Goal: Task Accomplishment & Management: Manage account settings

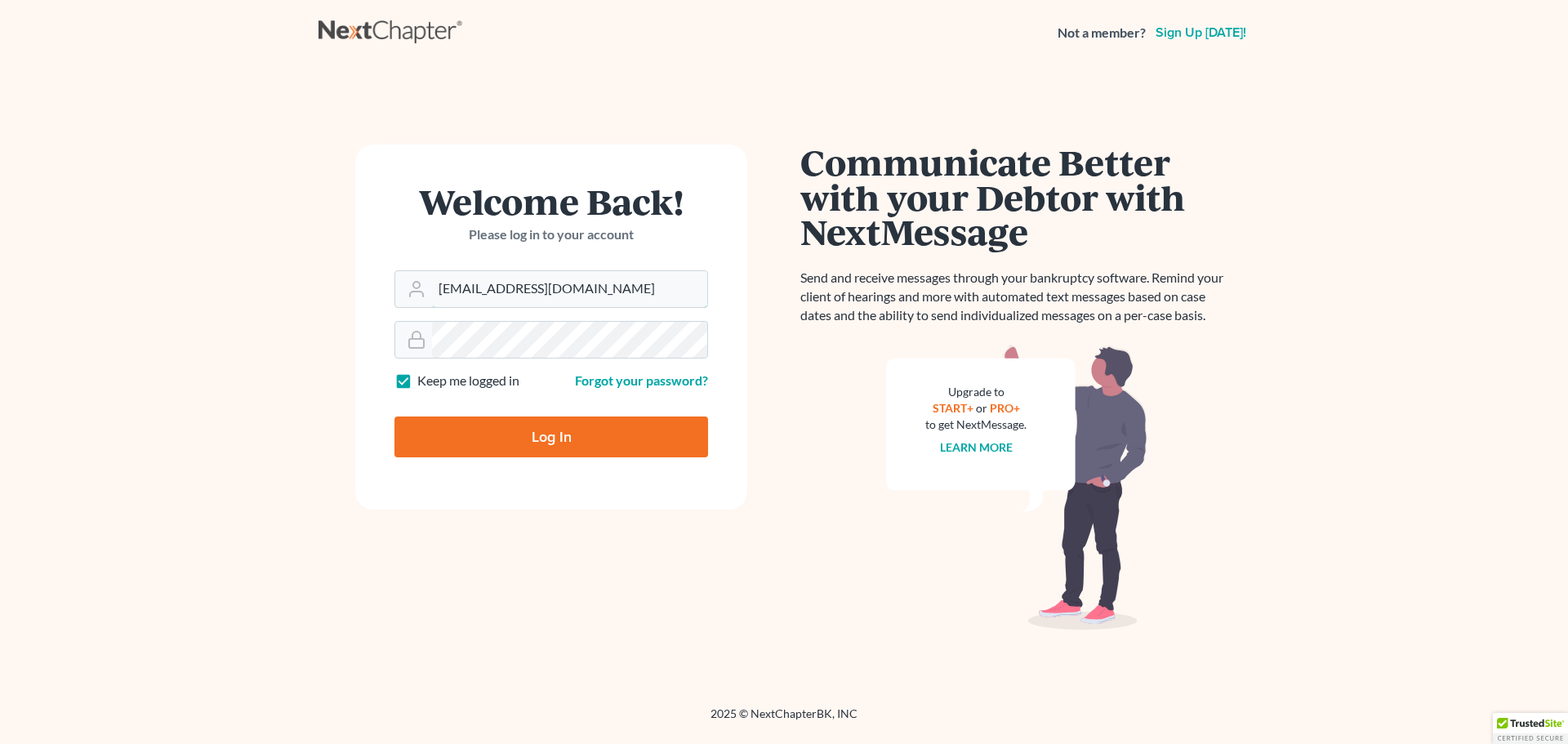
drag, startPoint x: 591, startPoint y: 295, endPoint x: 285, endPoint y: 360, distance: 312.8
click at [285, 360] on main "Welcome Back! Please log in to your account Email Address [EMAIL_ADDRESS][DOMAI…" at bounding box center [784, 366] width 1568 height 601
type input "[EMAIL_ADDRESS][DOMAIN_NAME]"
click at [310, 331] on main "Welcome Back! Please log in to your account Email Address [EMAIL_ADDRESS][DOMAI…" at bounding box center [784, 366] width 1568 height 601
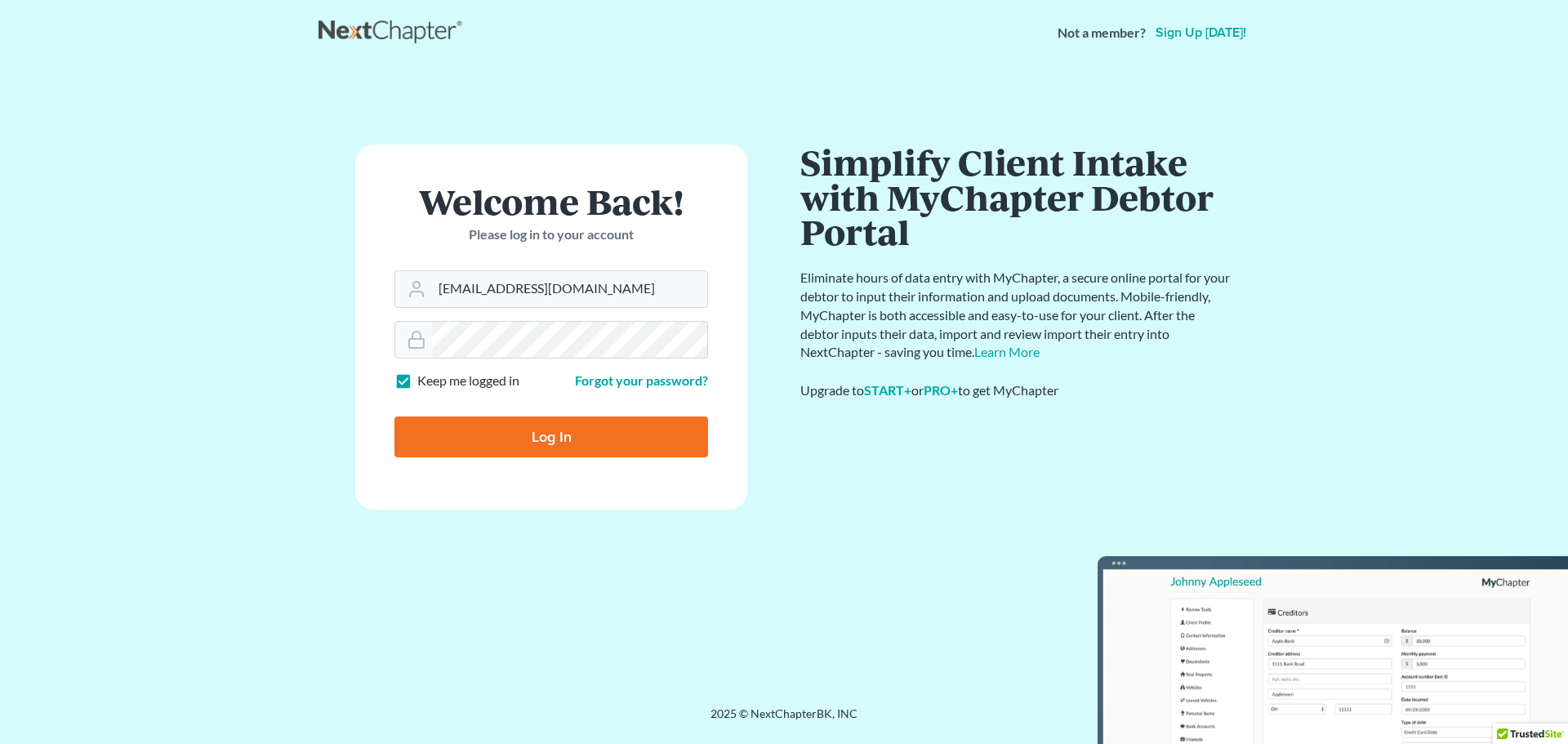
click at [516, 441] on input "Log In" at bounding box center [551, 437] width 313 height 41
type input "Thinking..."
